Goal: Information Seeking & Learning: Learn about a topic

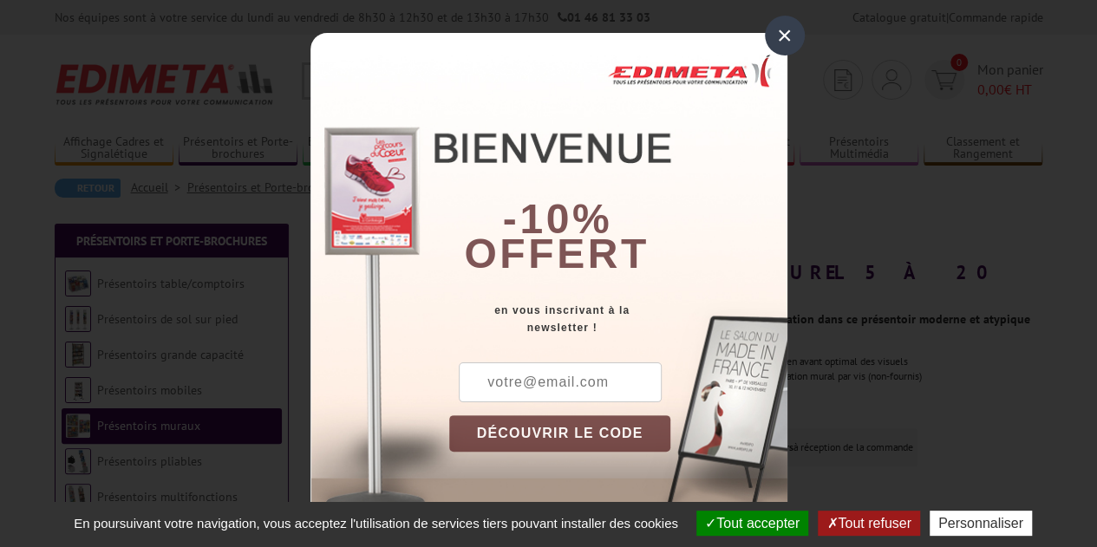
click at [784, 27] on div "×" at bounding box center [785, 36] width 40 height 40
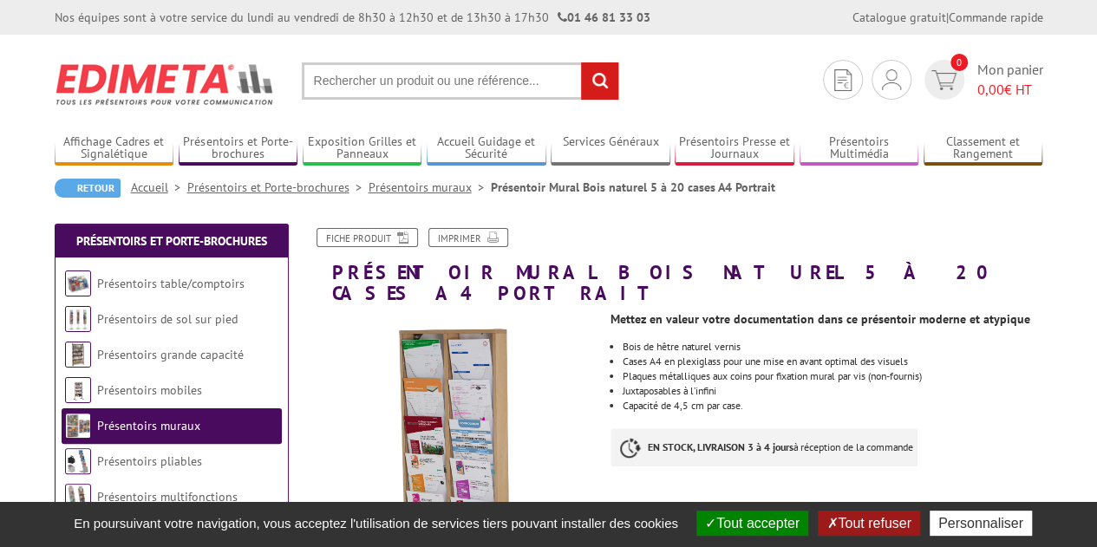
click at [901, 529] on button "Tout refuser" at bounding box center [868, 523] width 101 height 25
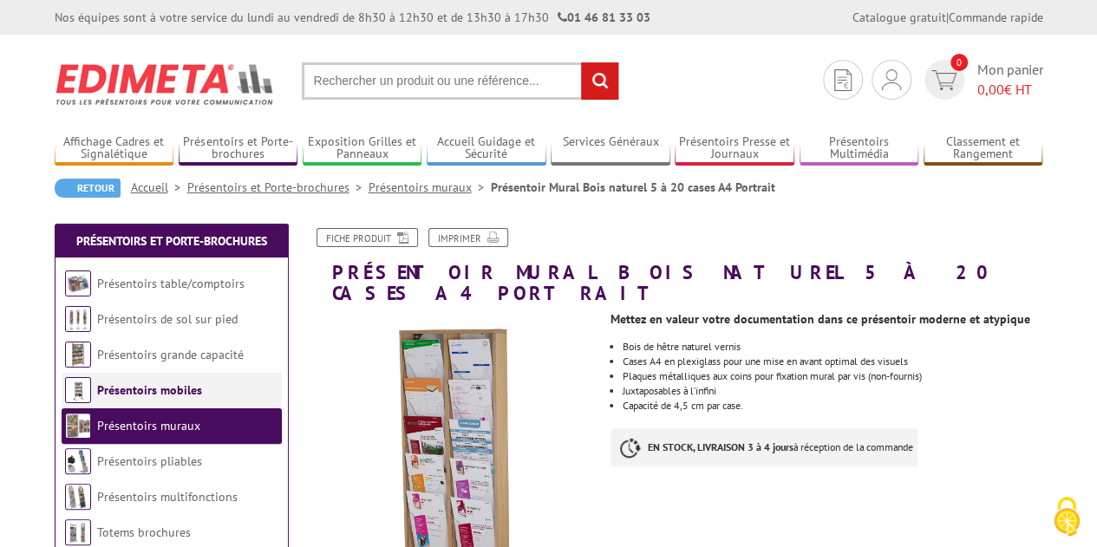
click at [152, 395] on link "Présentoirs mobiles" at bounding box center [149, 390] width 105 height 16
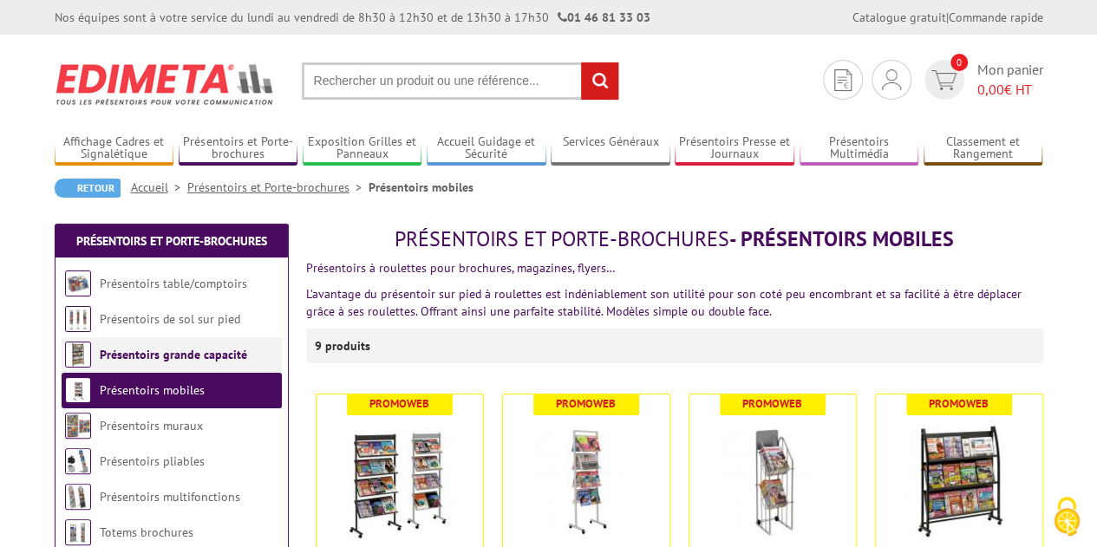
click at [160, 350] on link "Présentoirs grande capacité" at bounding box center [173, 355] width 147 height 16
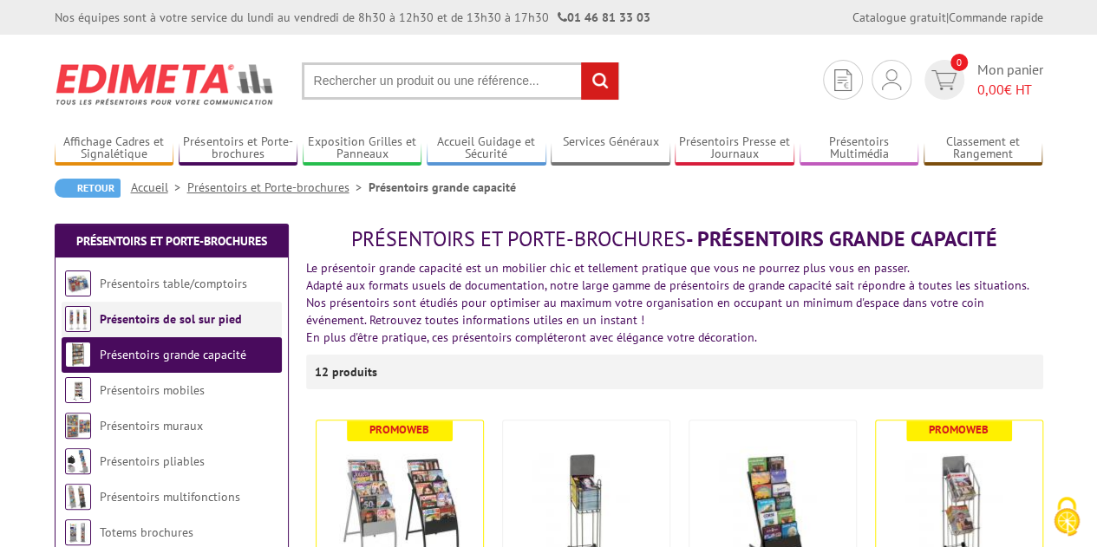
click at [154, 317] on link "Présentoirs de sol sur pied" at bounding box center [171, 319] width 142 height 16
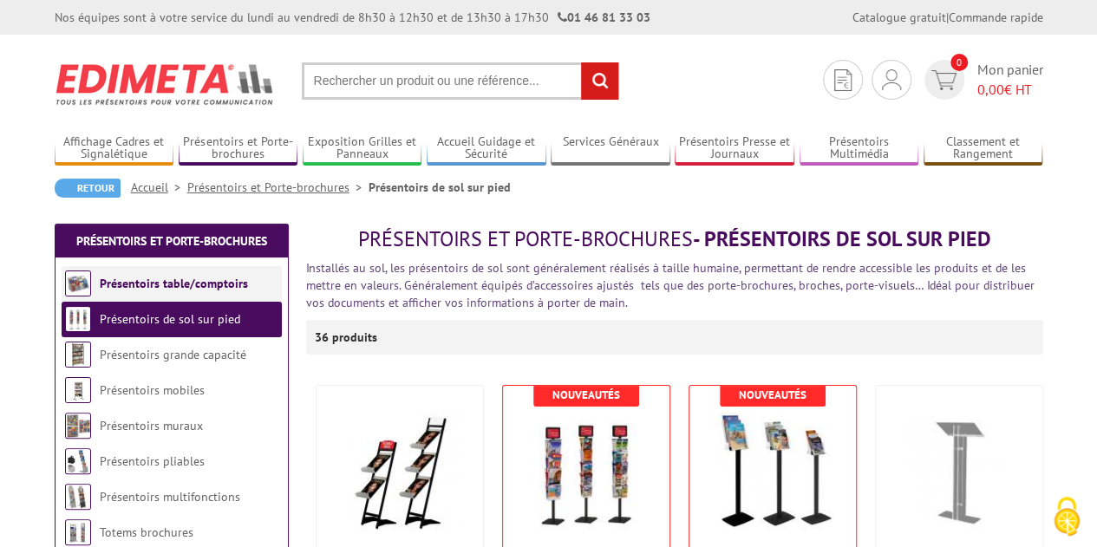
click at [156, 290] on link "Présentoirs table/comptoirs" at bounding box center [174, 284] width 148 height 16
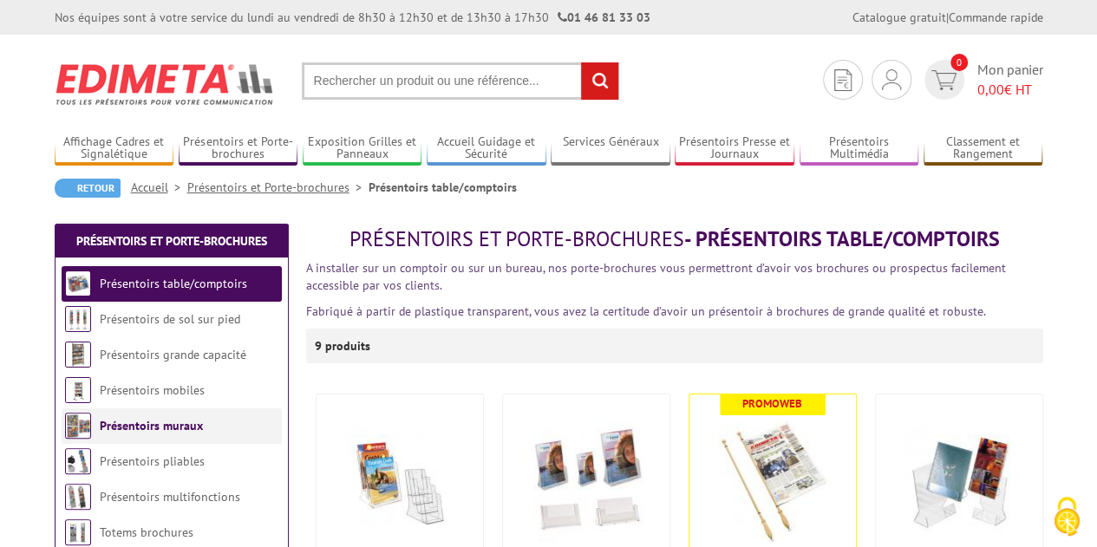
click at [156, 427] on link "Présentoirs muraux" at bounding box center [151, 426] width 103 height 16
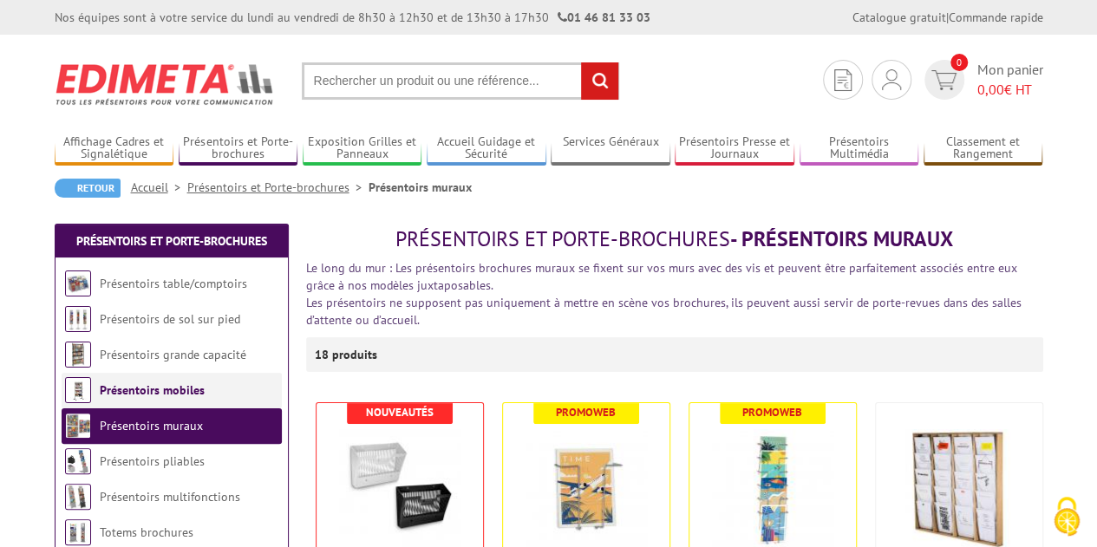
click at [145, 396] on link "Présentoirs mobiles" at bounding box center [152, 390] width 105 height 16
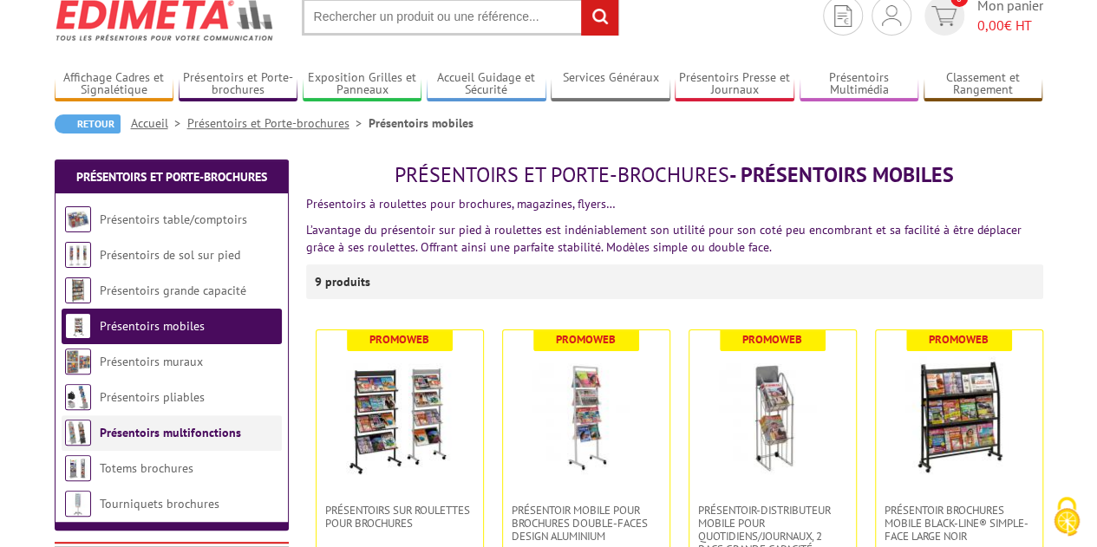
scroll to position [87, 0]
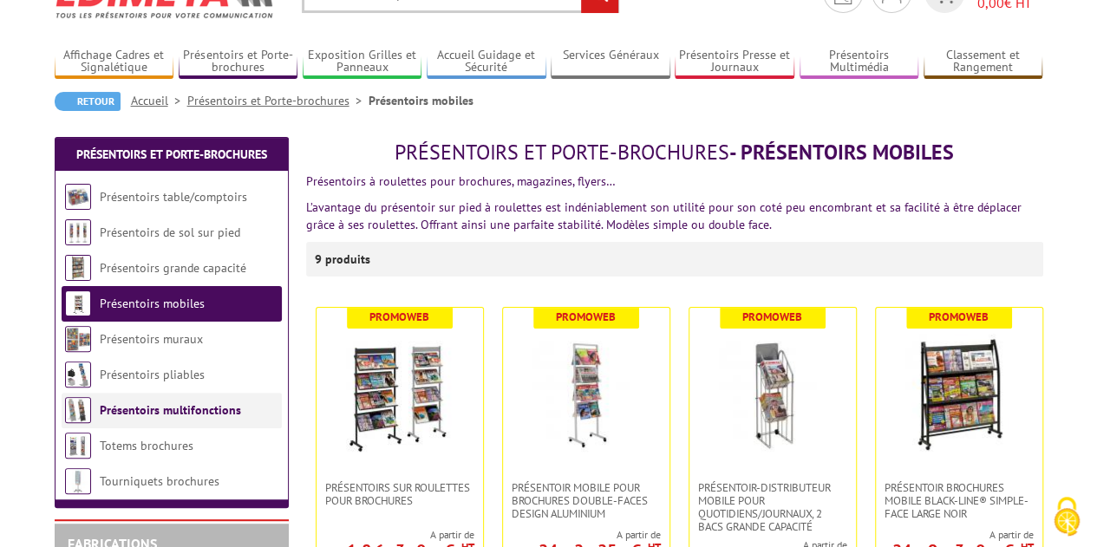
click at [147, 403] on link "Présentoirs multifonctions" at bounding box center [170, 410] width 141 height 16
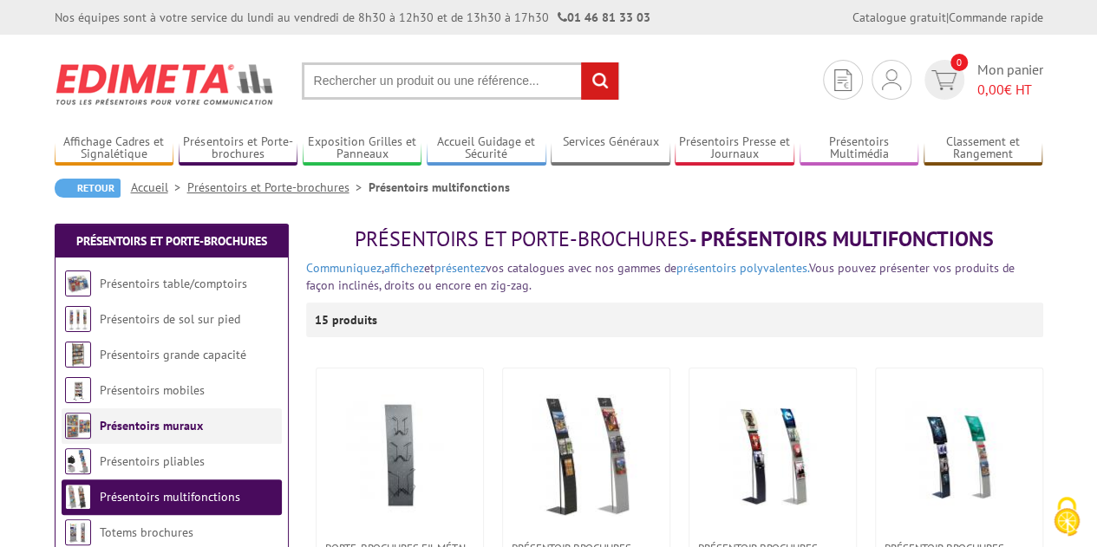
click at [156, 419] on link "Présentoirs muraux" at bounding box center [151, 426] width 103 height 16
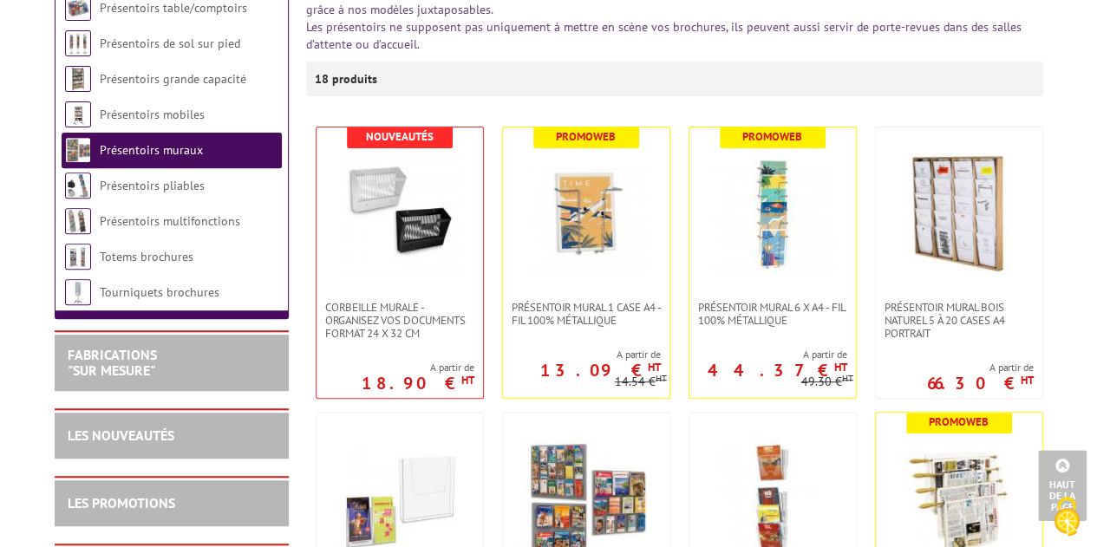
scroll to position [173, 0]
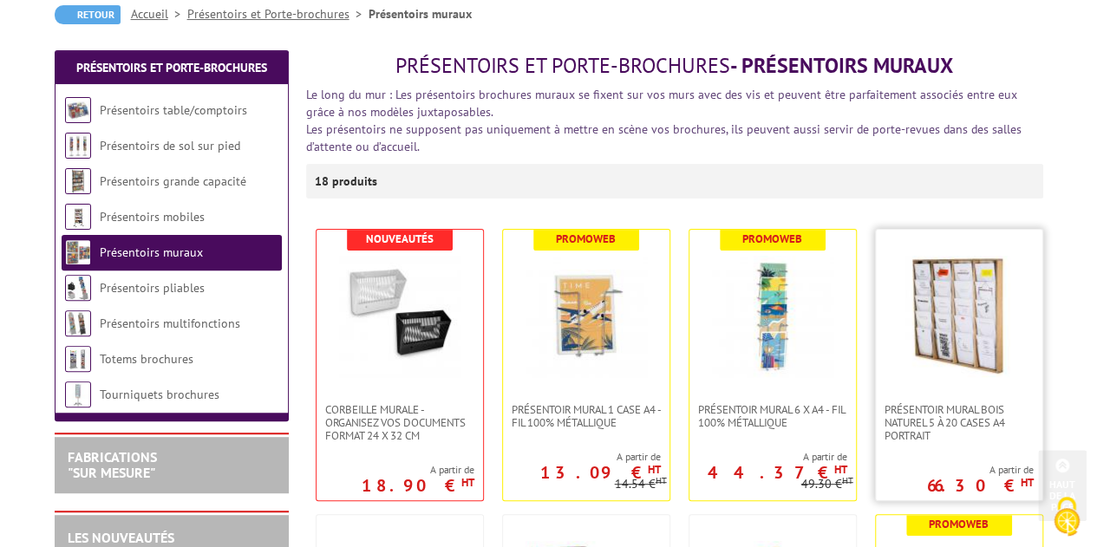
click at [968, 306] on img at bounding box center [958, 316] width 121 height 121
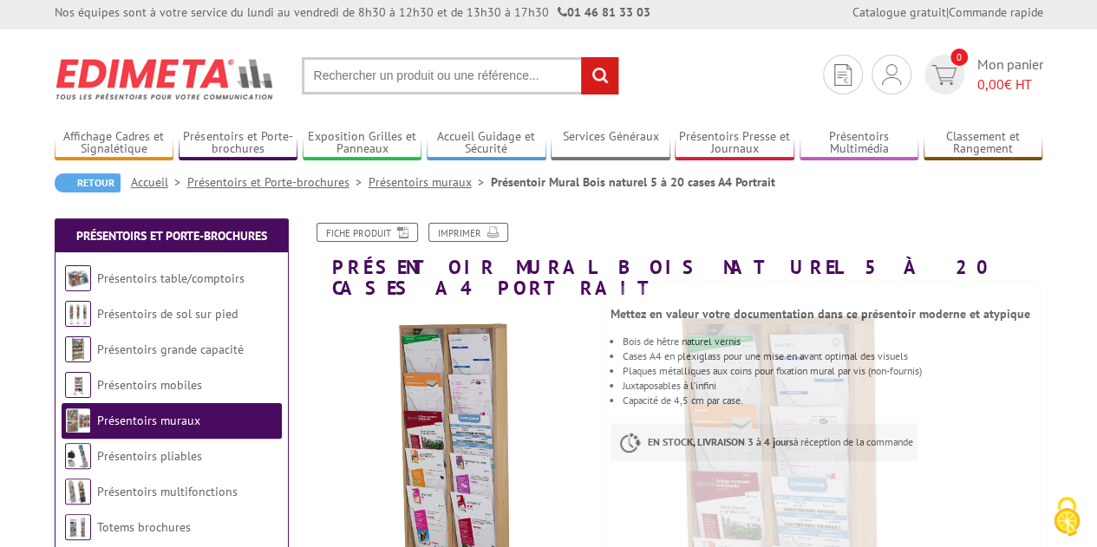
scroll to position [260, 0]
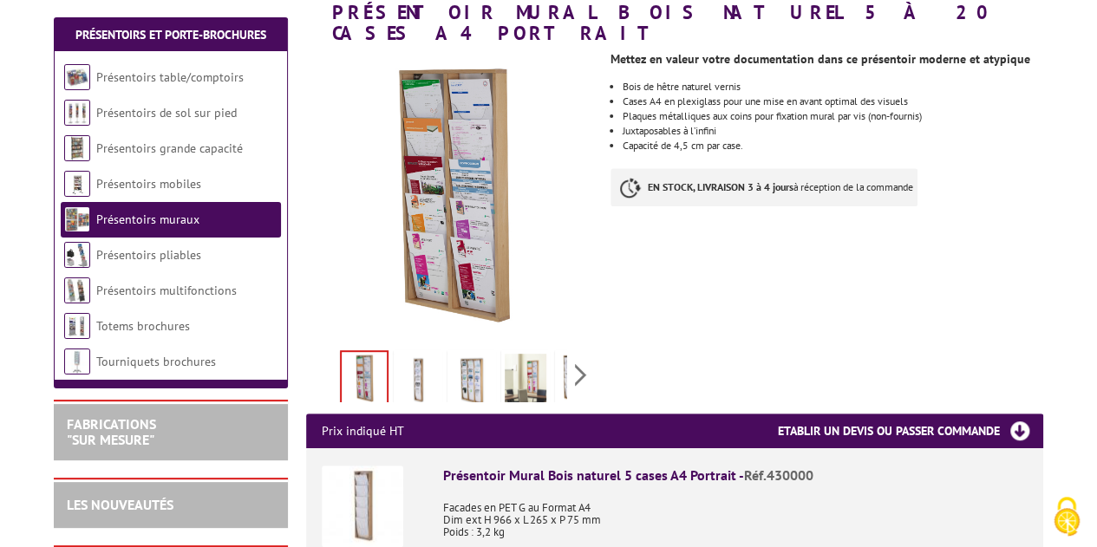
click at [426, 357] on img at bounding box center [418, 381] width 42 height 54
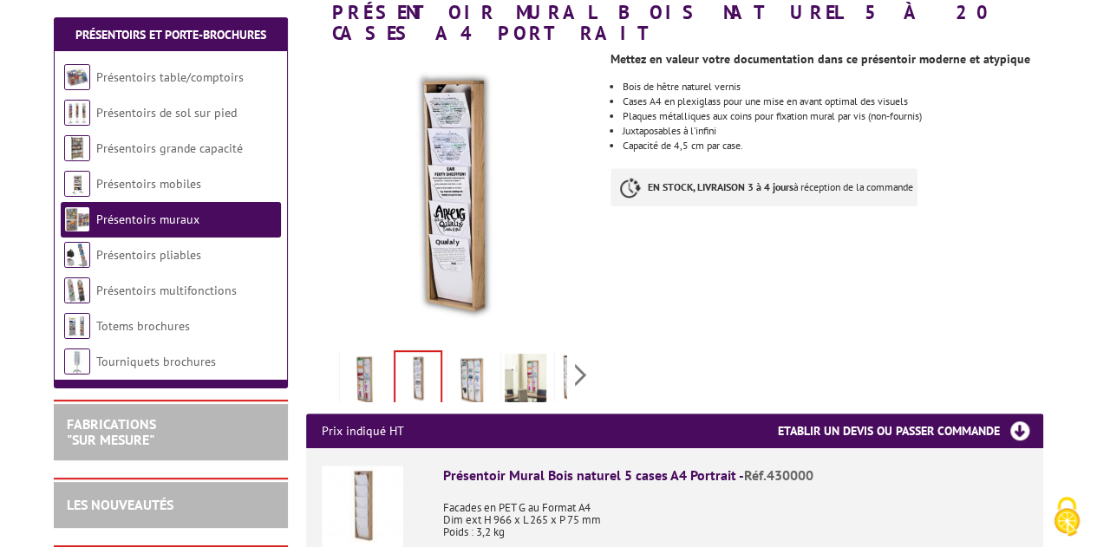
click at [456, 360] on img at bounding box center [472, 381] width 42 height 54
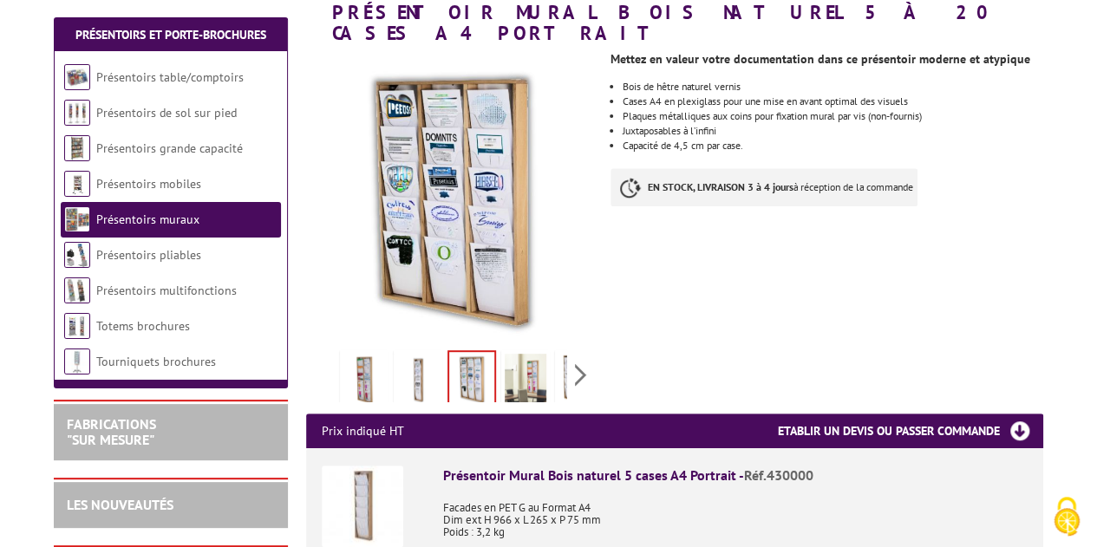
click at [530, 358] on img at bounding box center [526, 381] width 42 height 54
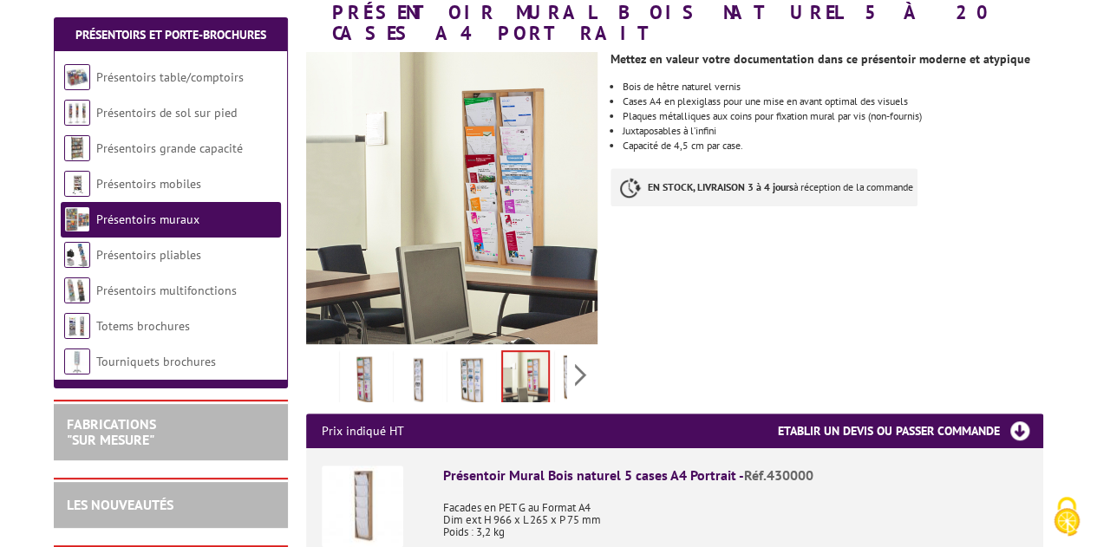
click at [473, 354] on img at bounding box center [472, 381] width 42 height 54
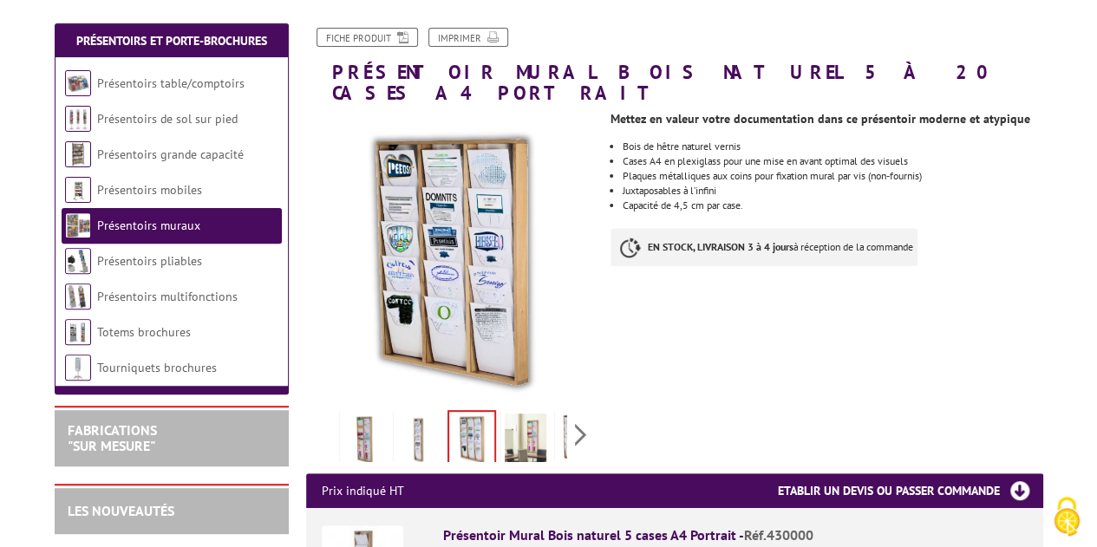
scroll to position [173, 0]
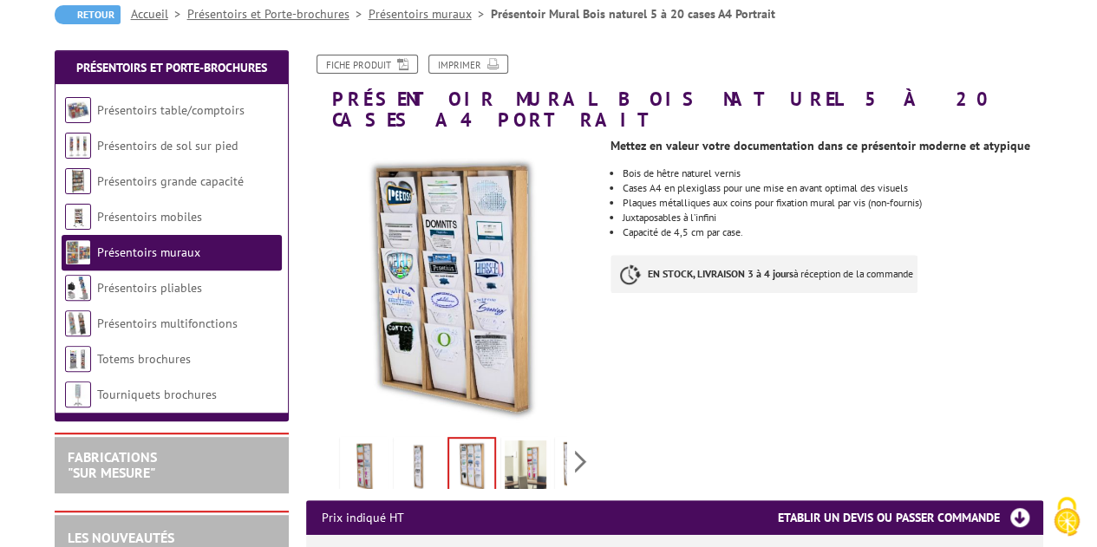
click at [524, 441] on img at bounding box center [526, 467] width 42 height 54
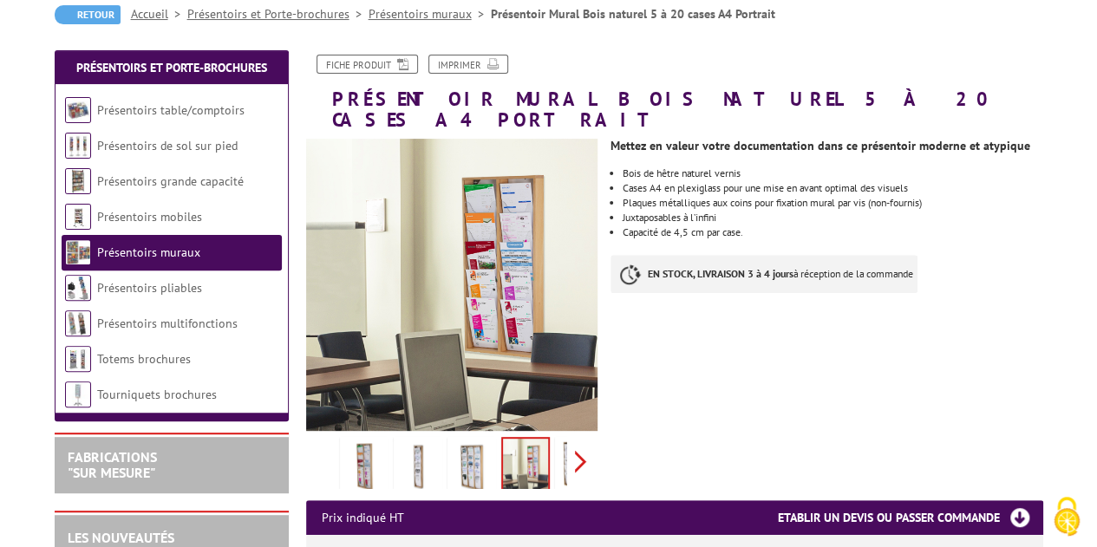
click at [580, 440] on div "Previous Next" at bounding box center [452, 461] width 292 height 61
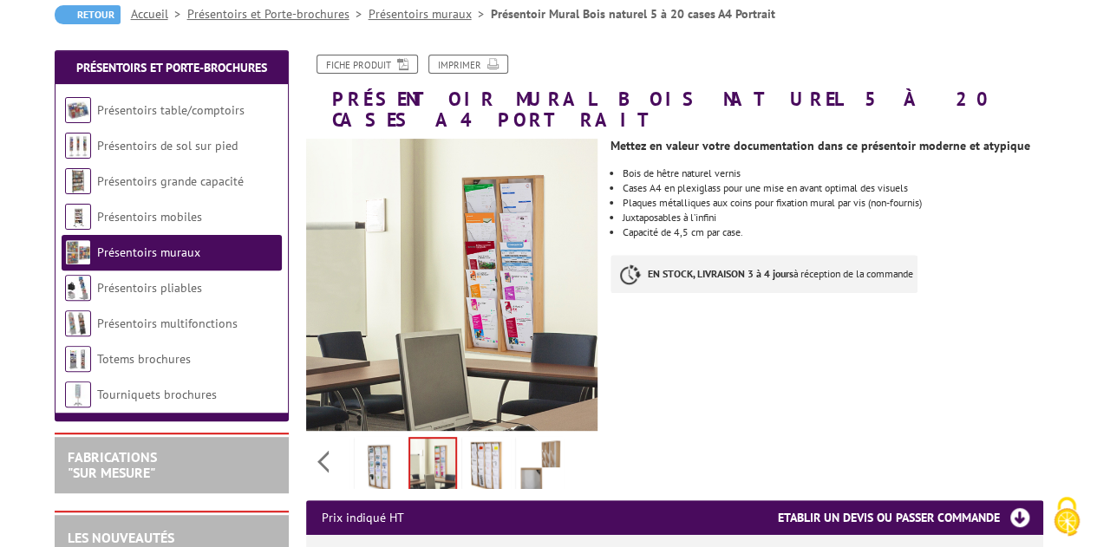
click at [580, 440] on div "Previous Next" at bounding box center [452, 461] width 292 height 61
click at [468, 441] on img at bounding box center [487, 467] width 42 height 54
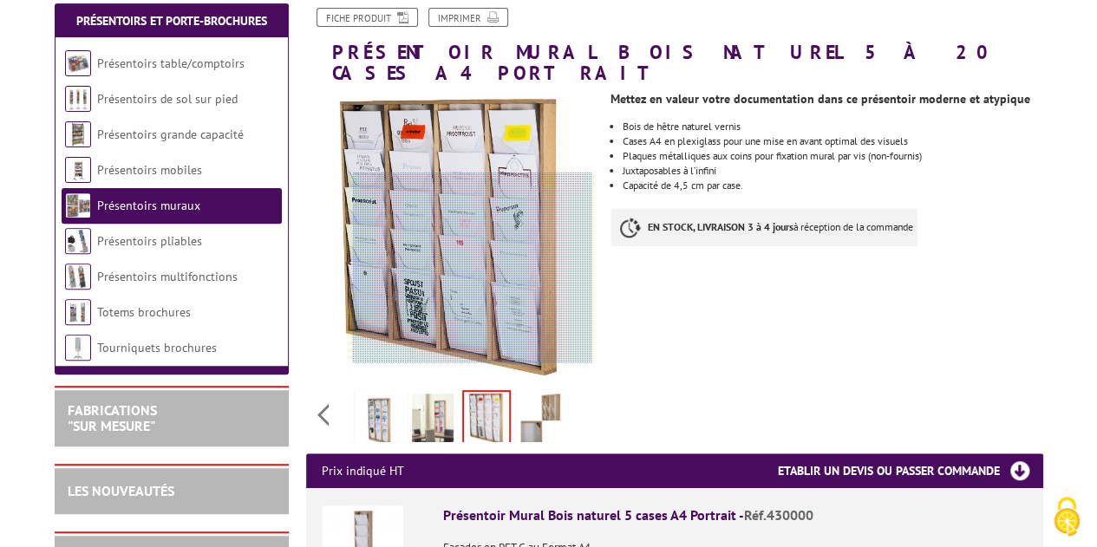
scroll to position [260, 0]
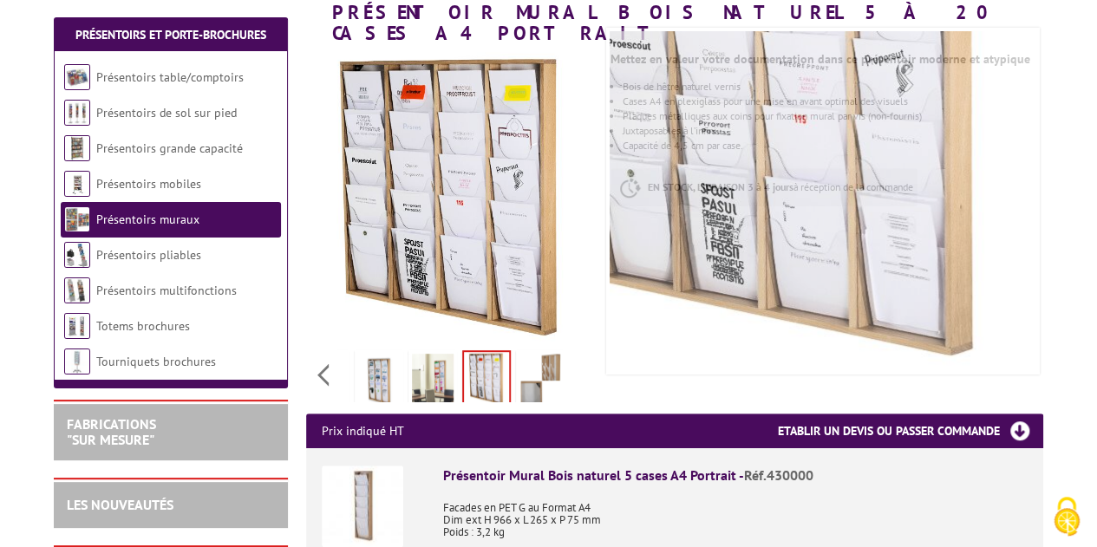
click at [533, 354] on img at bounding box center [540, 381] width 42 height 54
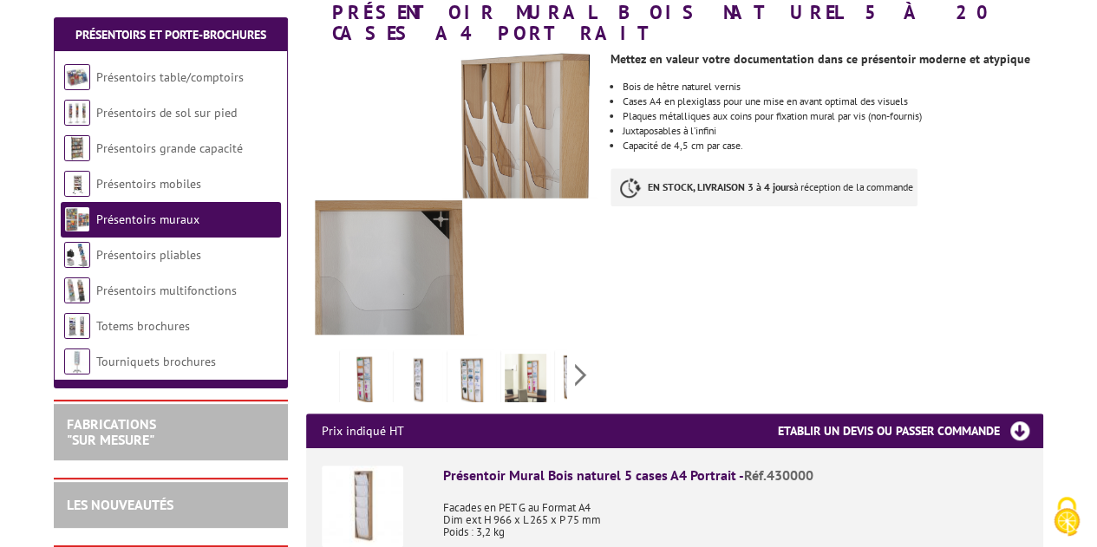
click at [324, 356] on div "Previous Next" at bounding box center [452, 374] width 292 height 61
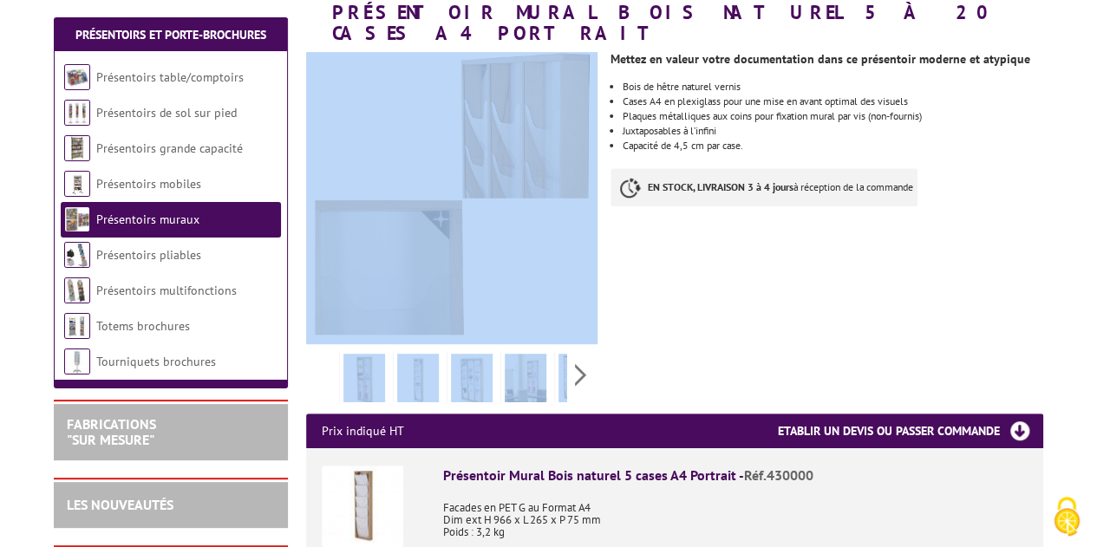
click at [324, 356] on div "Previous Next" at bounding box center [452, 374] width 292 height 61
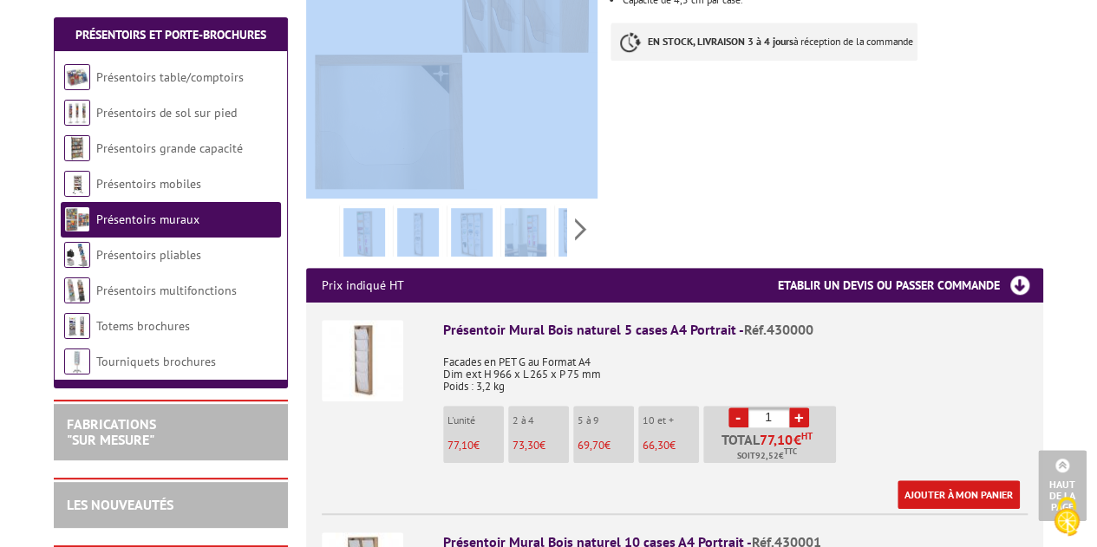
scroll to position [434, 0]
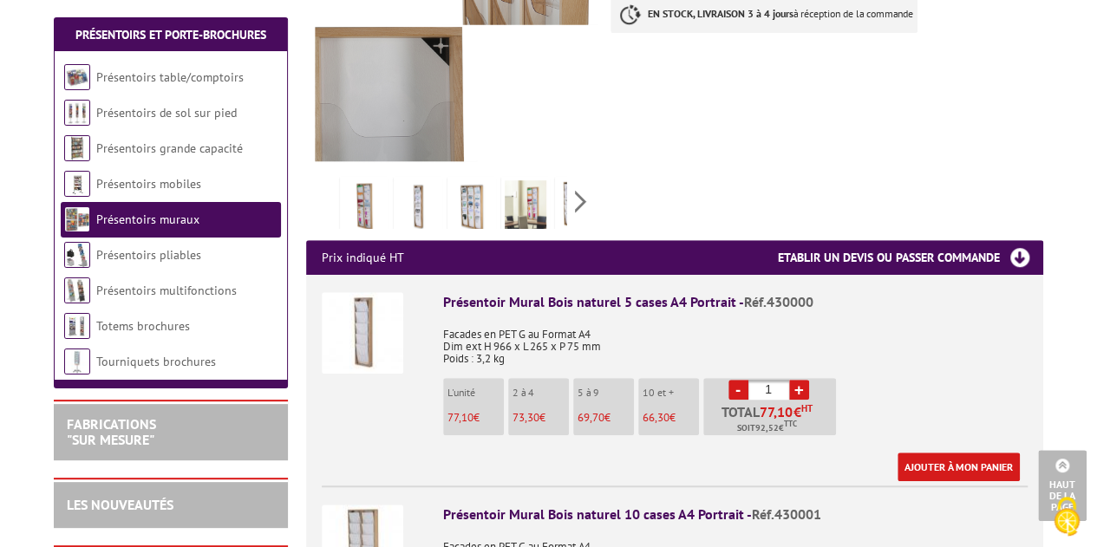
click at [677, 412] on p "66,30 €" at bounding box center [670, 418] width 56 height 12
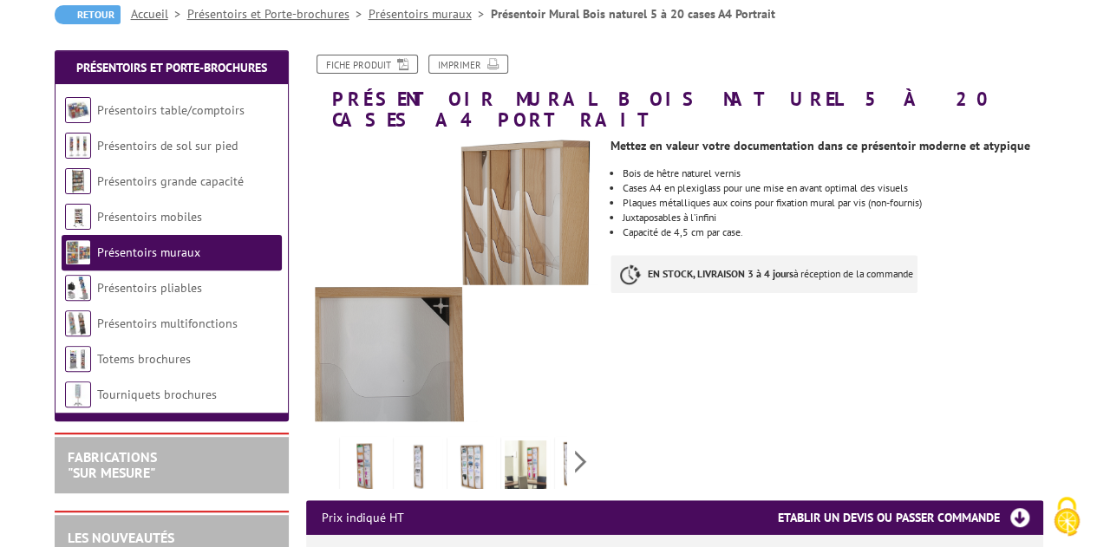
scroll to position [0, 0]
